Goal: Information Seeking & Learning: Learn about a topic

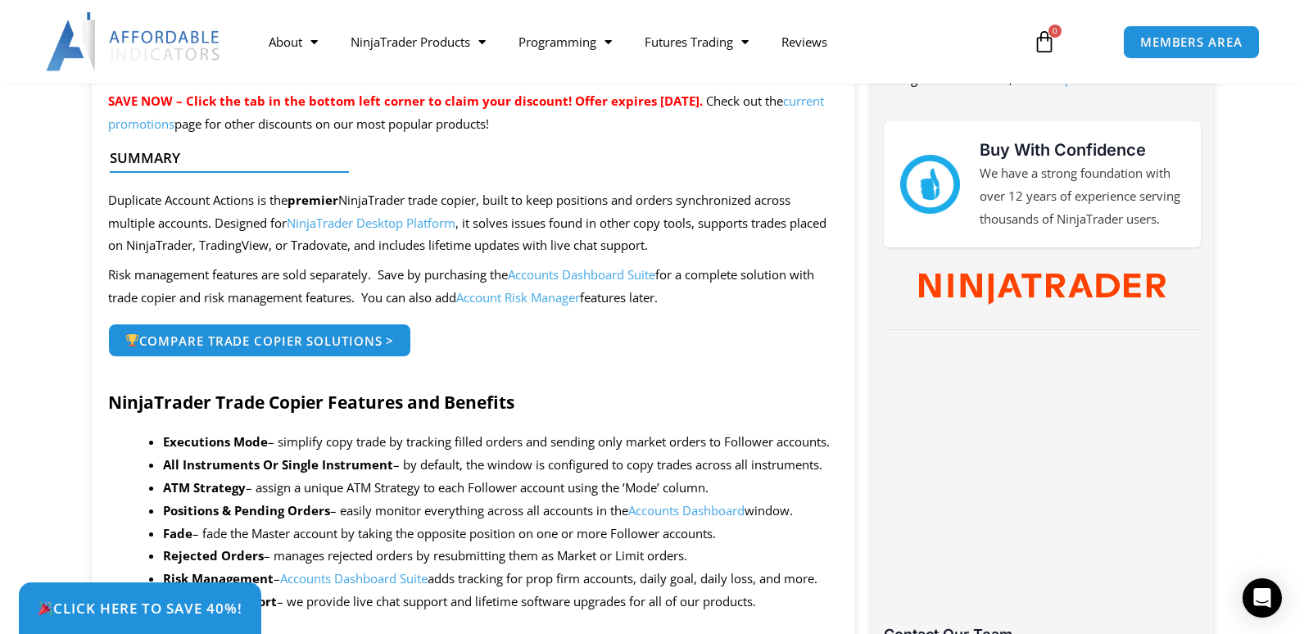
scroll to position [678, 0]
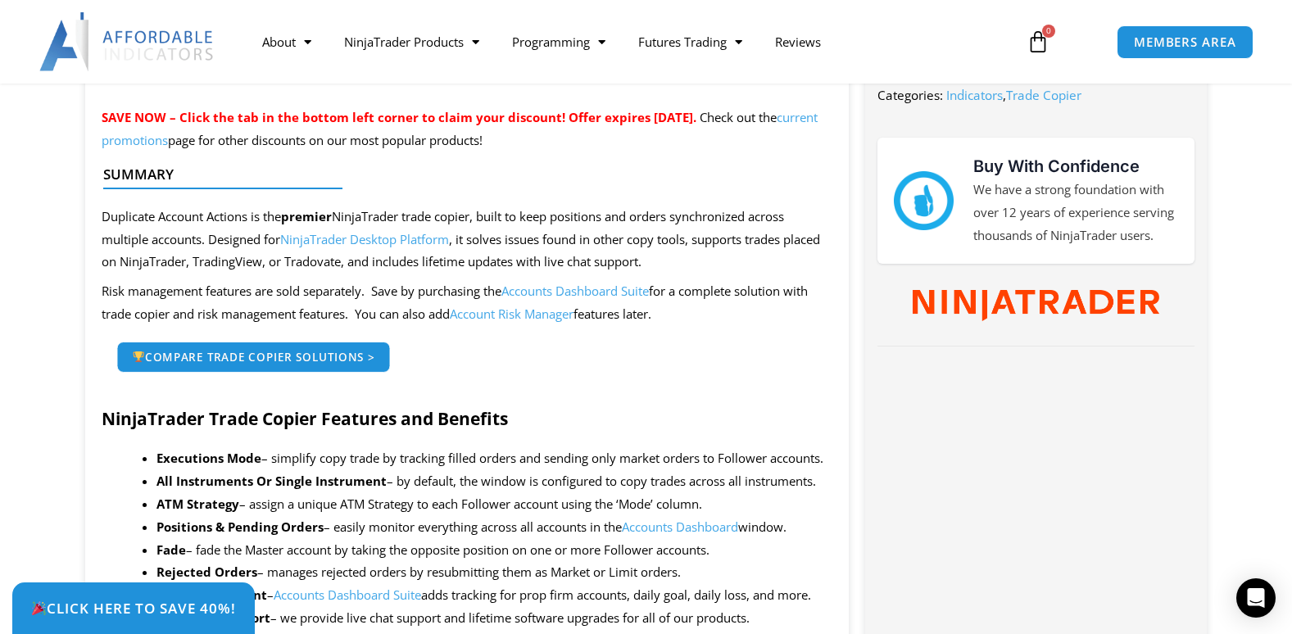
click at [246, 360] on span "Compare Trade Copier Solutions >" at bounding box center [253, 356] width 243 height 11
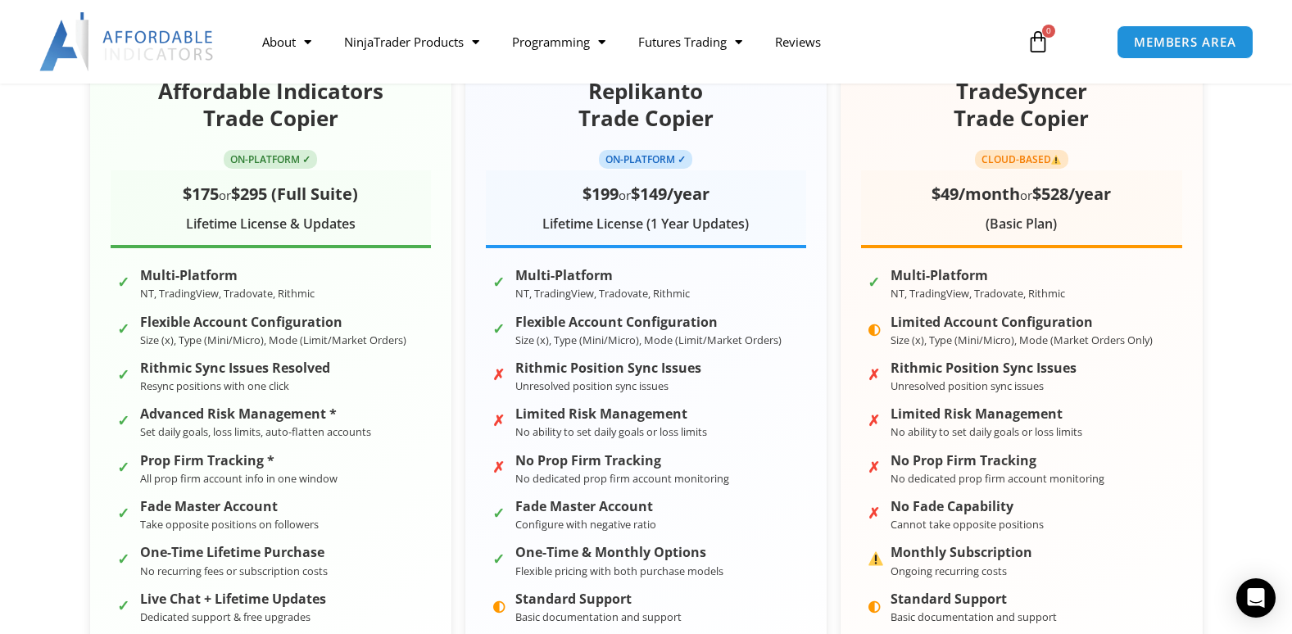
scroll to position [321, 0]
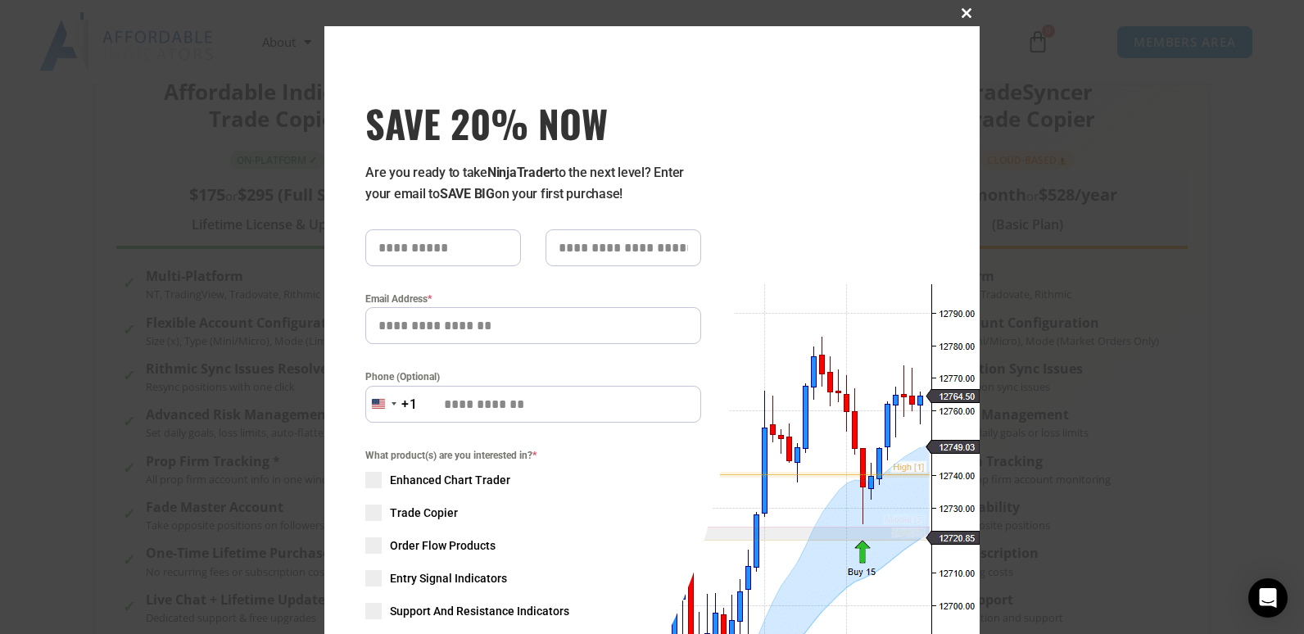
click at [961, 7] on button "Close this module" at bounding box center [967, 13] width 26 height 26
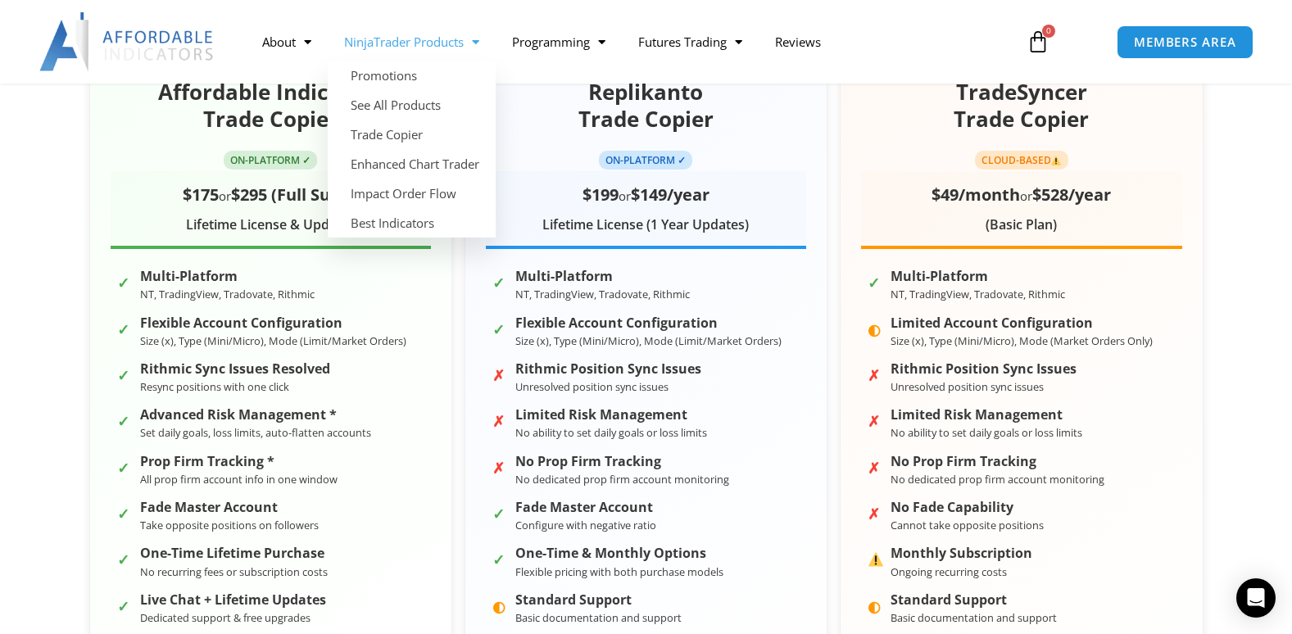
click at [419, 40] on link "NinjaTrader Products" at bounding box center [412, 42] width 168 height 38
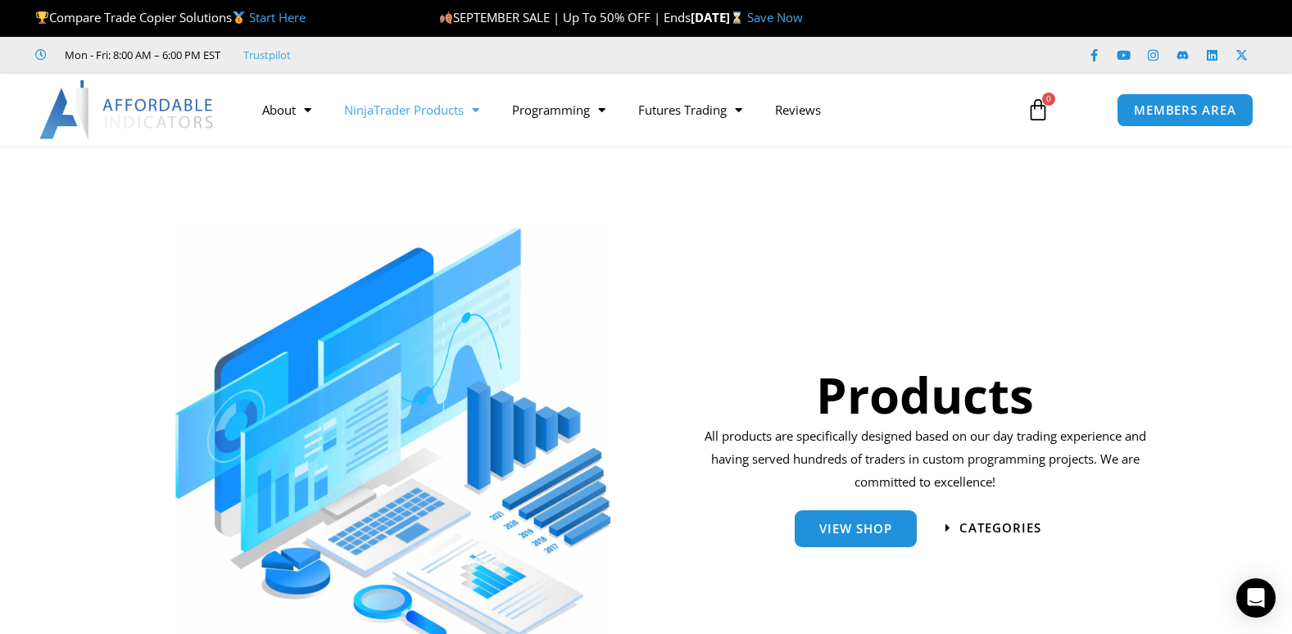
scroll to position [555, 0]
